Goal: Check status: Check status

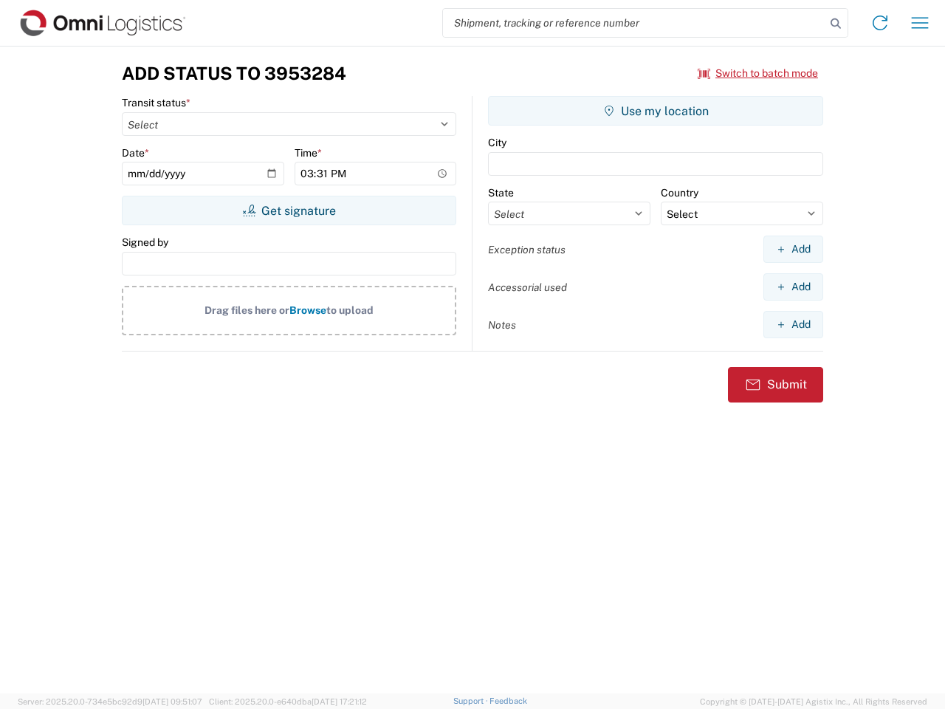
click at [634, 23] on input "search" at bounding box center [634, 23] width 382 height 28
click at [836, 24] on icon at bounding box center [835, 23] width 21 height 21
click at [880, 23] on icon at bounding box center [880, 23] width 24 height 24
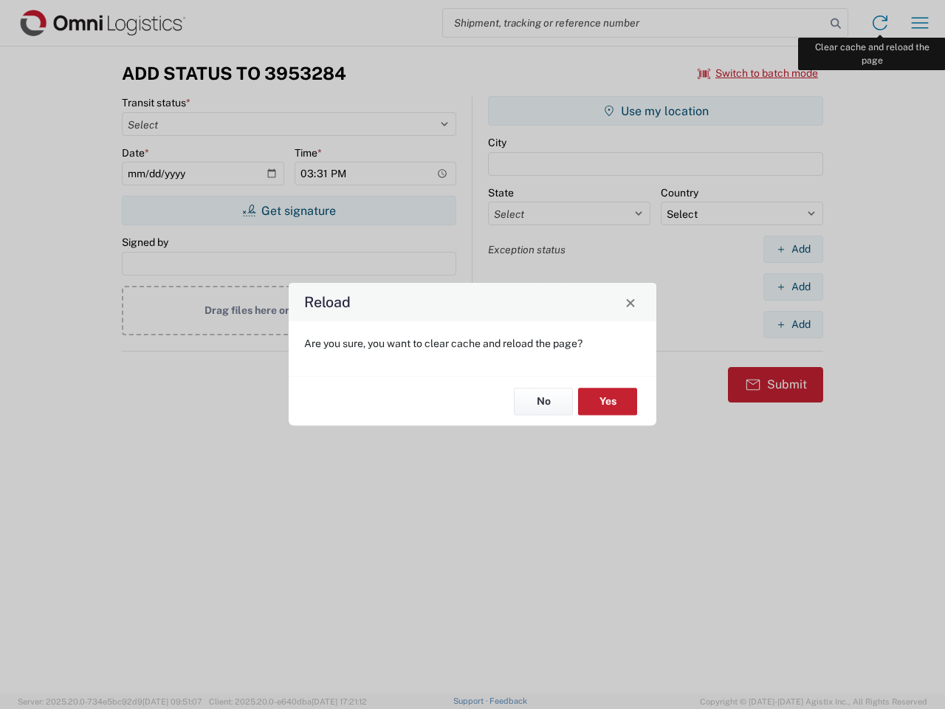
click at [920, 23] on div "Reload Are you sure, you want to clear cache and reload the page? No Yes" at bounding box center [472, 354] width 945 height 709
click at [758, 73] on div "Reload Are you sure, you want to clear cache and reload the page? No Yes" at bounding box center [472, 354] width 945 height 709
click at [289, 210] on div "Reload Are you sure, you want to clear cache and reload the page? No Yes" at bounding box center [472, 354] width 945 height 709
click at [655, 111] on div "Reload Are you sure, you want to clear cache and reload the page? No Yes" at bounding box center [472, 354] width 945 height 709
click at [793, 249] on div "Reload Are you sure, you want to clear cache and reload the page? No Yes" at bounding box center [472, 354] width 945 height 709
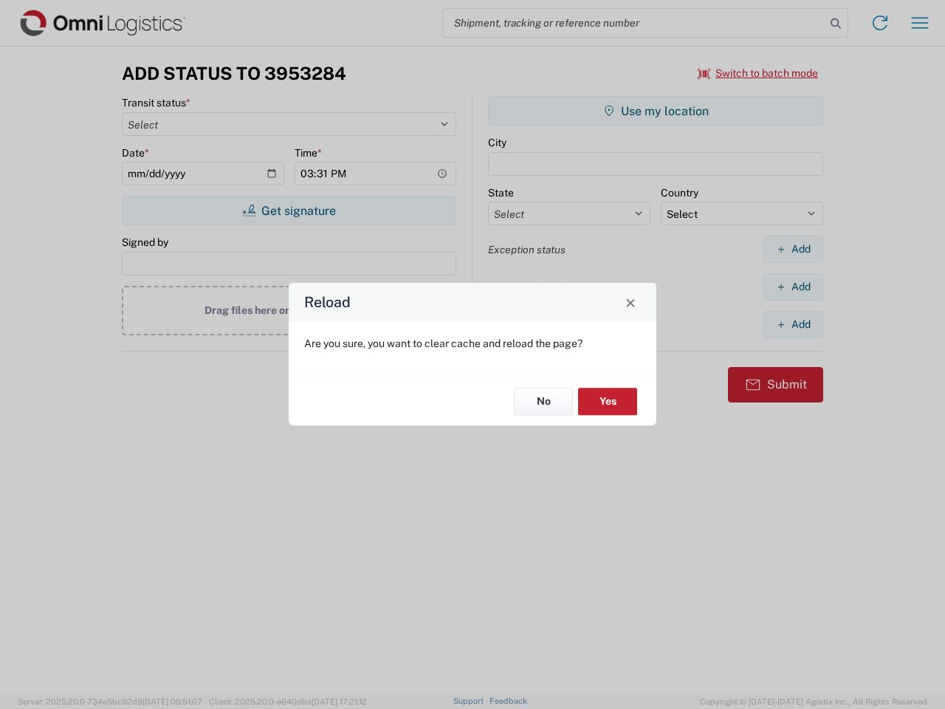
click at [793, 286] on div "Reload Are you sure, you want to clear cache and reload the page? No Yes" at bounding box center [472, 354] width 945 height 709
click at [793, 324] on div "Reload Are you sure, you want to clear cache and reload the page? No Yes" at bounding box center [472, 354] width 945 height 709
